Goal: Task Accomplishment & Management: Use online tool/utility

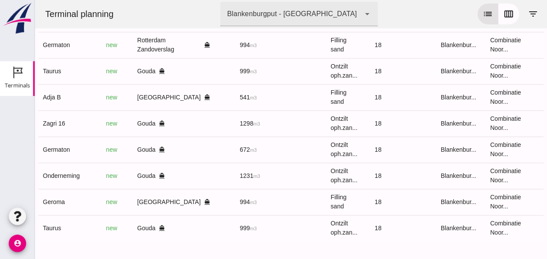
scroll to position [0, 233]
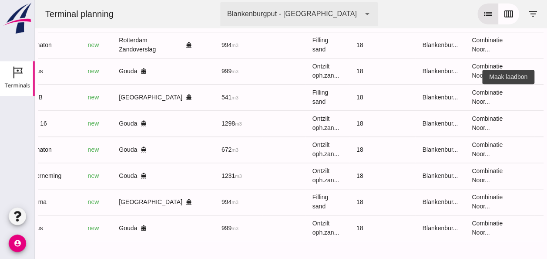
click at [546, 93] on icon "receipt_long" at bounding box center [550, 97] width 8 height 8
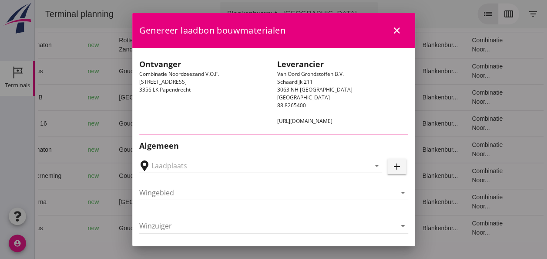
type input "[GEOGRAPHIC_DATA], [GEOGRAPHIC_DATA]"
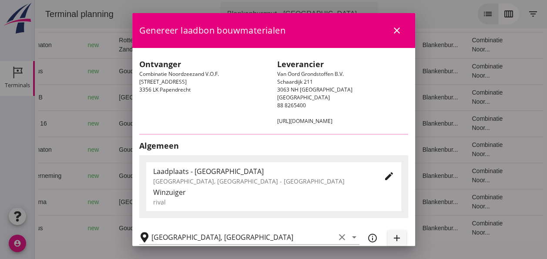
type input "Adja B"
type input "Dingemans Bezooyen"
type input "541"
type input "Ophoogzand (6120)"
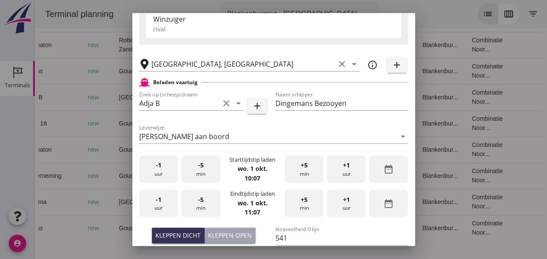
scroll to position [174, 0]
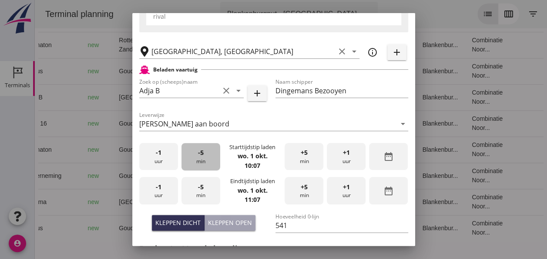
click at [201, 167] on div "-5 min" at bounding box center [200, 156] width 39 height 27
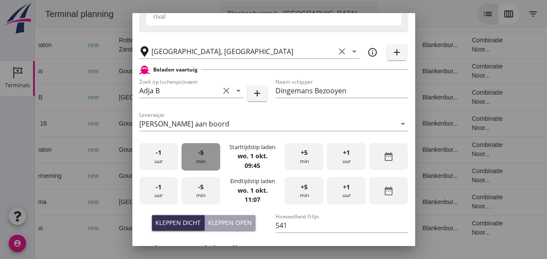
click at [201, 167] on div "-5 min" at bounding box center [200, 156] width 39 height 27
click at [202, 167] on div "-5 min" at bounding box center [200, 156] width 39 height 27
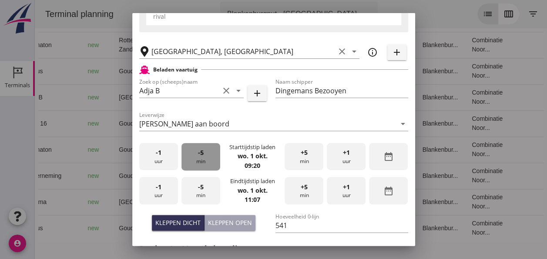
click at [202, 167] on div "-5 min" at bounding box center [200, 156] width 39 height 27
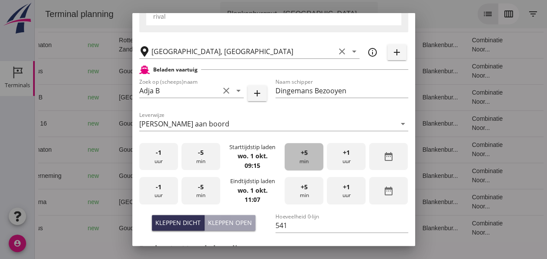
click at [295, 152] on div "+5 min" at bounding box center [304, 156] width 39 height 27
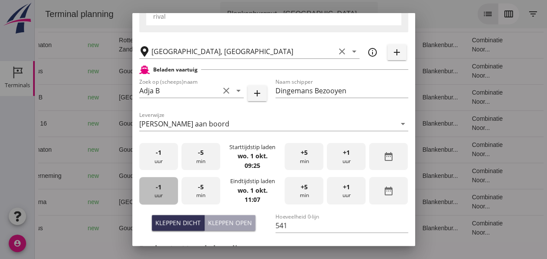
drag, startPoint x: 159, startPoint y: 191, endPoint x: 205, endPoint y: 194, distance: 46.6
click at [161, 191] on div "-1 uur" at bounding box center [158, 190] width 39 height 27
click at [212, 194] on div "-5 min" at bounding box center [200, 190] width 39 height 27
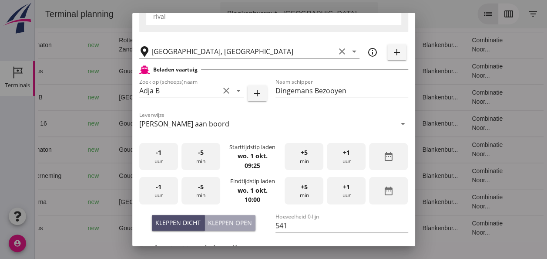
click at [190, 218] on div "Kleppen dicht" at bounding box center [177, 222] width 45 height 9
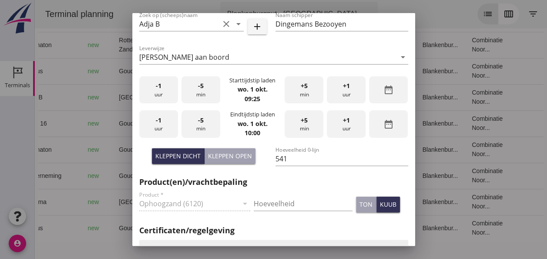
scroll to position [305, 0]
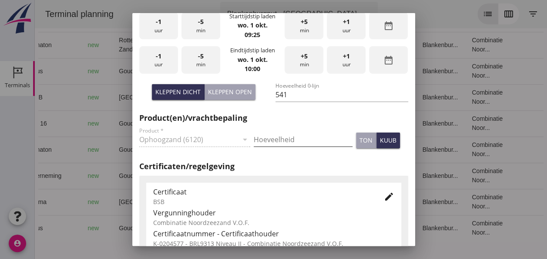
click at [268, 139] on input "Hoeveelheid" at bounding box center [303, 139] width 99 height 14
type input "541"
click at [380, 142] on div "kuub" at bounding box center [388, 139] width 17 height 9
click at [384, 195] on icon "edit" at bounding box center [389, 196] width 10 height 10
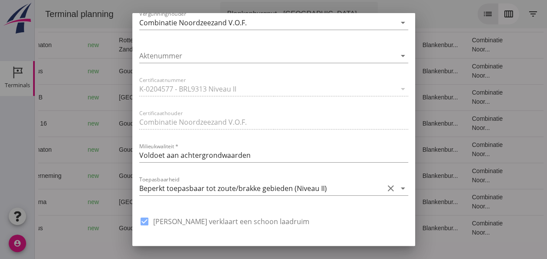
scroll to position [609, 0]
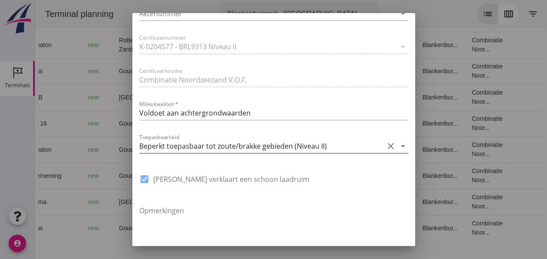
click at [398, 148] on icon "arrow_drop_down" at bounding box center [403, 146] width 10 height 10
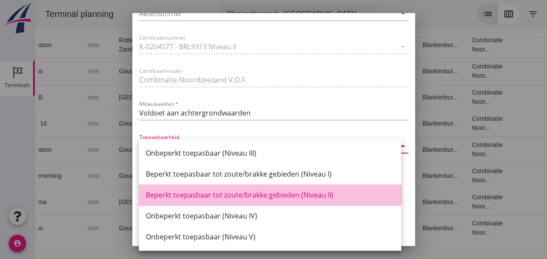
click at [311, 194] on div "Beperkt toepasbaar tot zoute/brakke gebieden (Niveau II)" at bounding box center [270, 194] width 248 height 10
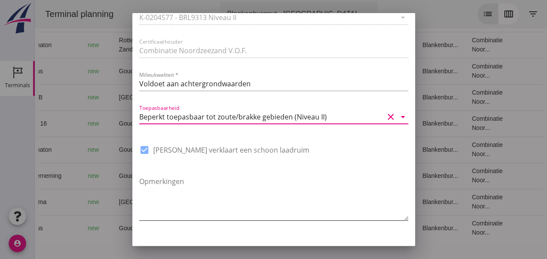
scroll to position [659, 0]
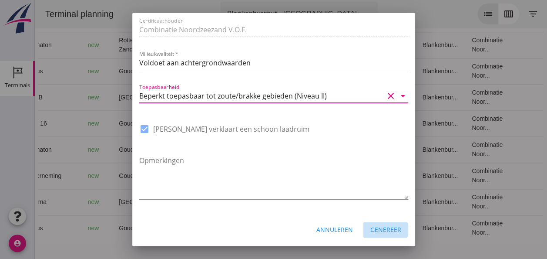
drag, startPoint x: 384, startPoint y: 232, endPoint x: 381, endPoint y: 227, distance: 5.9
click at [384, 231] on div "Genereer" at bounding box center [385, 229] width 31 height 9
